Goal: Task Accomplishment & Management: Manage account settings

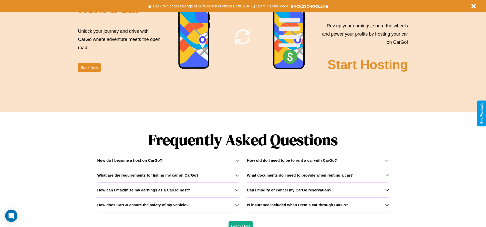
scroll to position [735, 0]
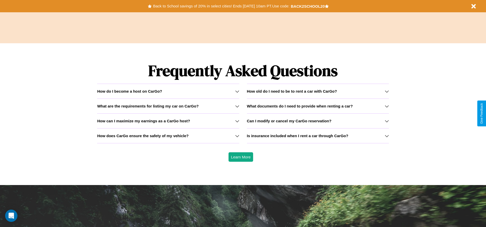
click at [168, 91] on div "How do I become a host on CarGo?" at bounding box center [168, 91] width 142 height 4
click at [237, 106] on icon at bounding box center [237, 106] width 4 height 4
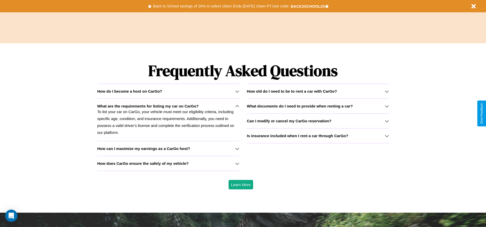
click at [237, 163] on icon at bounding box center [237, 164] width 4 height 4
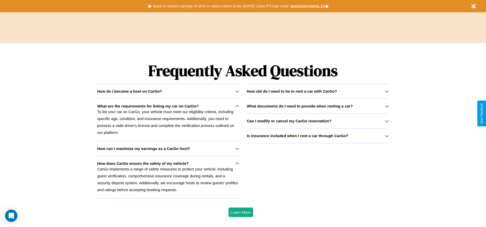
click at [168, 149] on h3 "How can I maximize my earnings as a CarGo host?" at bounding box center [143, 149] width 93 height 4
click at [168, 91] on div "How do I become a host on CarGo?" at bounding box center [168, 91] width 142 height 4
click at [387, 136] on icon at bounding box center [387, 136] width 4 height 4
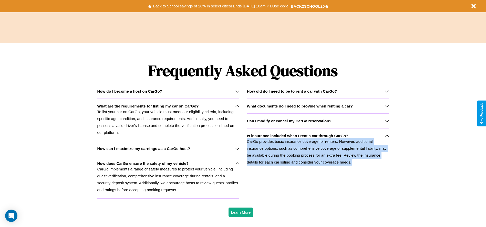
scroll to position [0, 0]
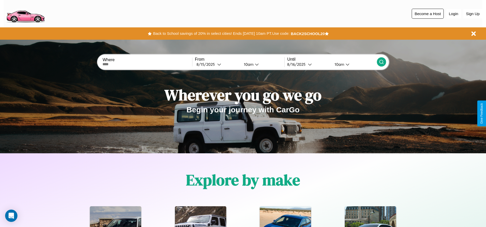
click at [428, 14] on button "Become a Host" at bounding box center [428, 14] width 32 height 10
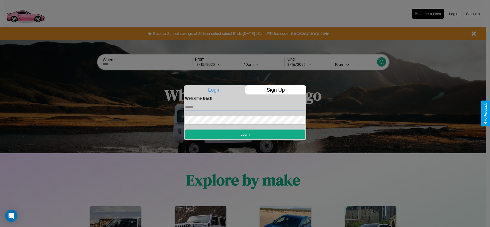
click at [245, 107] on input "text" at bounding box center [245, 107] width 120 height 8
type input "**********"
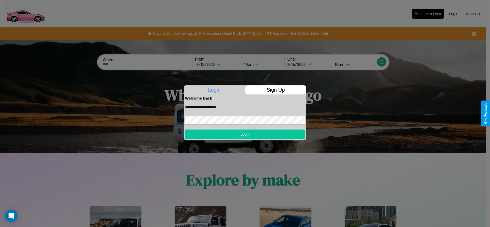
click at [245, 134] on button "Login" at bounding box center [245, 134] width 120 height 9
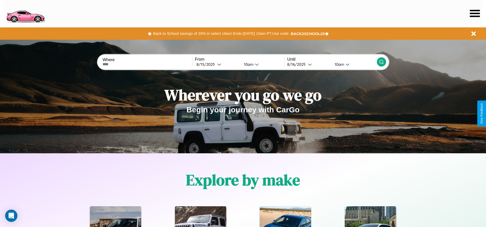
click at [475, 13] on icon at bounding box center [475, 13] width 10 height 7
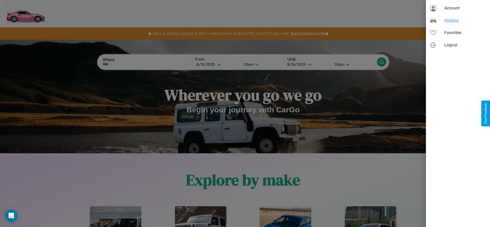
click at [458, 20] on span "Hosting" at bounding box center [464, 20] width 41 height 6
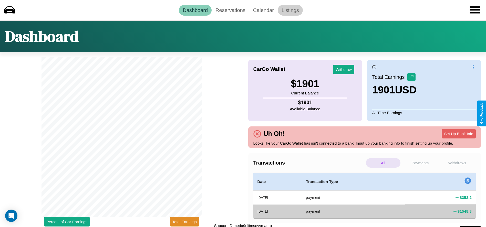
click at [290, 10] on link "Listings" at bounding box center [290, 10] width 25 height 11
